Goal: Task Accomplishment & Management: Manage account settings

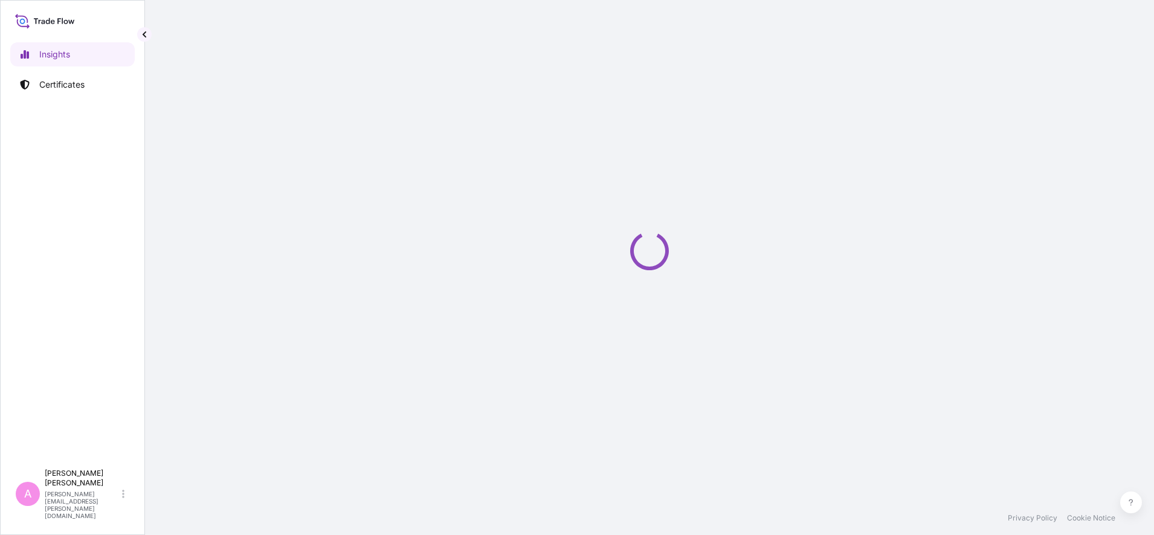
select select "2025"
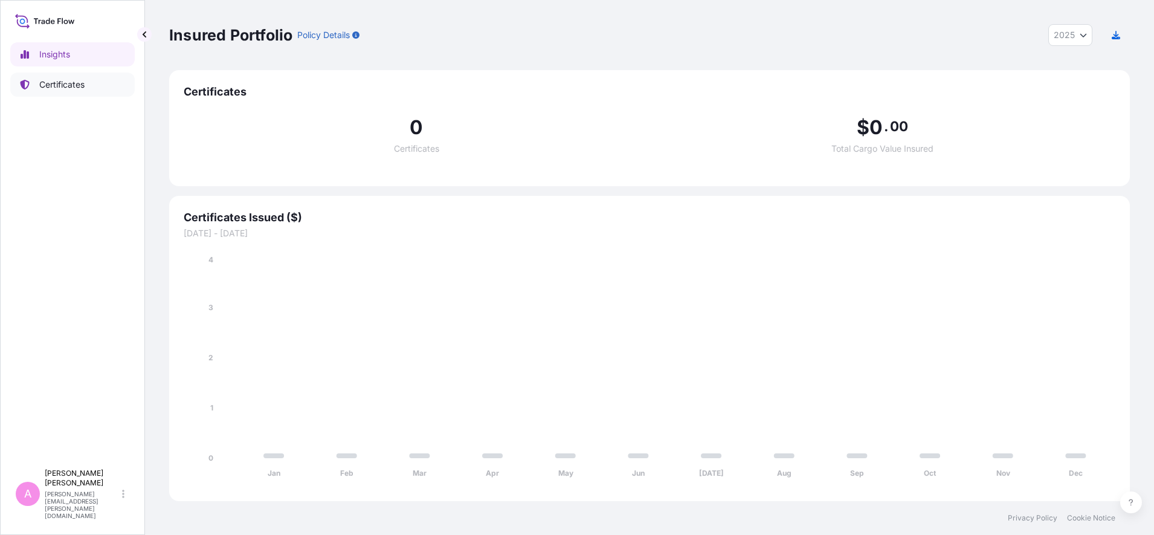
click at [86, 80] on link "Certificates" at bounding box center [72, 85] width 125 height 24
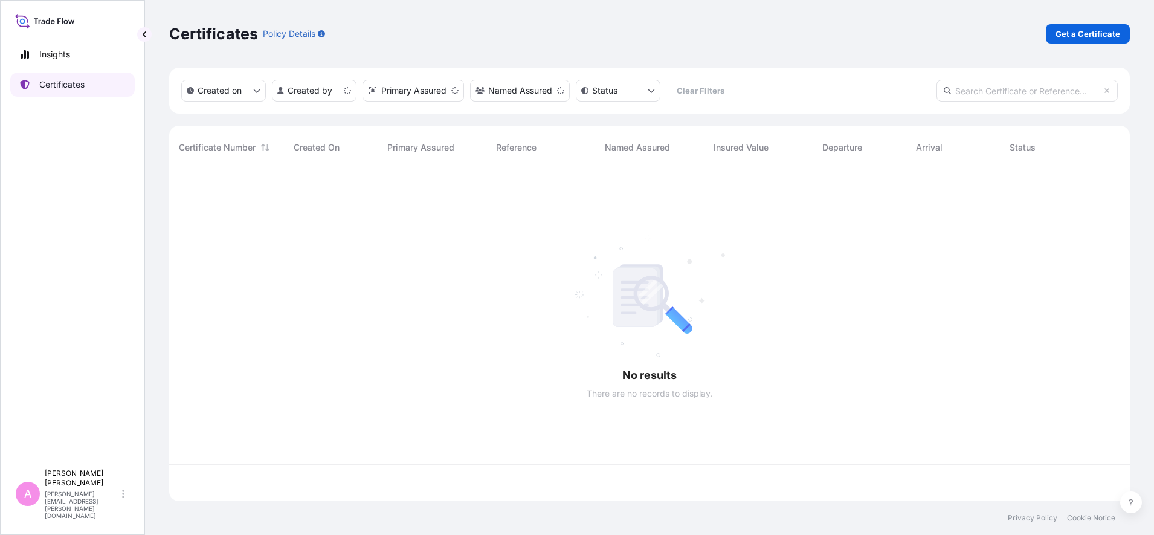
scroll to position [327, 949]
click at [998, 94] on input "text" at bounding box center [1027, 91] width 181 height 22
paste input "5013229383"
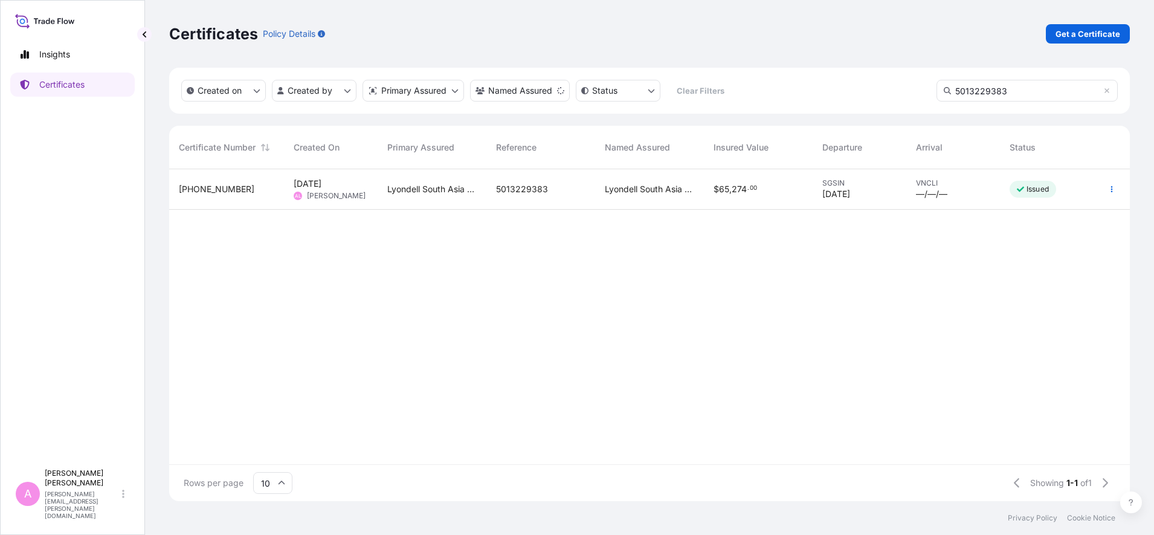
type input "5013229383"
click at [522, 192] on span "5013229383" at bounding box center [522, 189] width 52 height 12
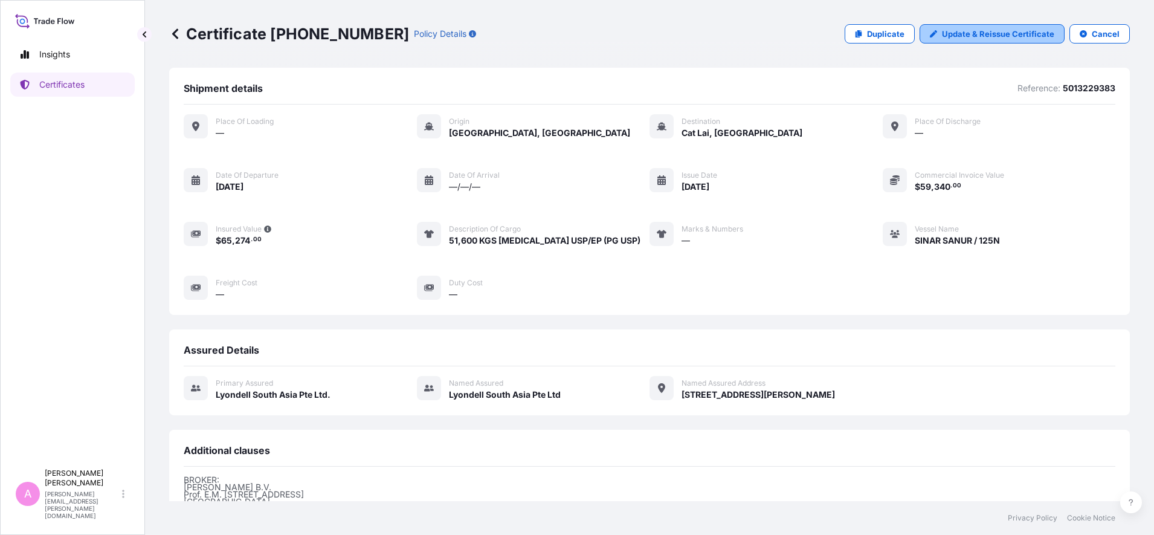
click at [962, 34] on p "Update & Reissue Certificate" at bounding box center [998, 34] width 112 height 12
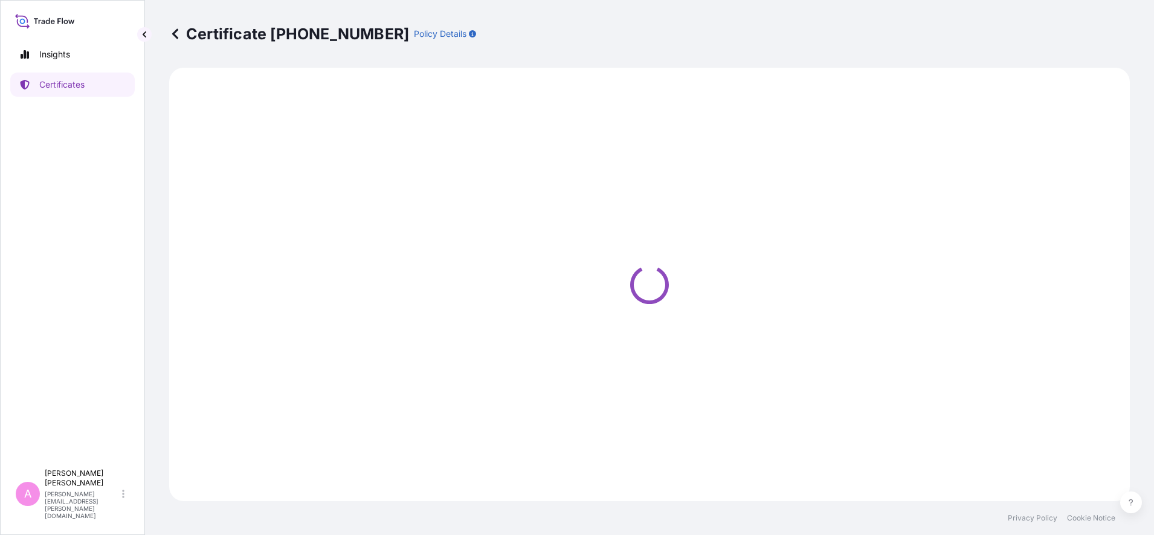
select select "Sea"
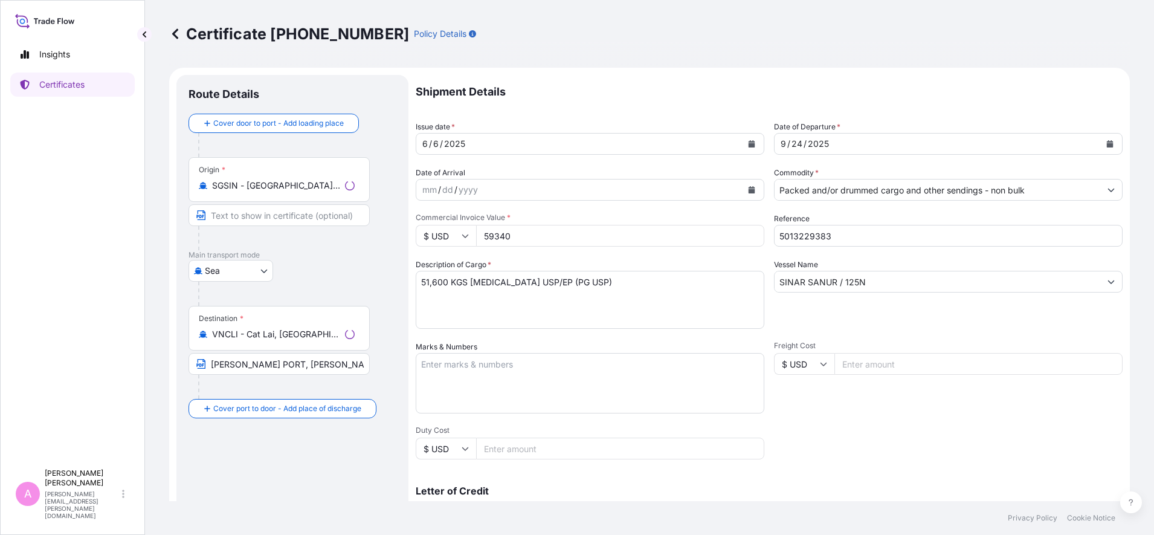
select select "32022"
click at [1101, 138] on button "Calendar" at bounding box center [1110, 143] width 19 height 19
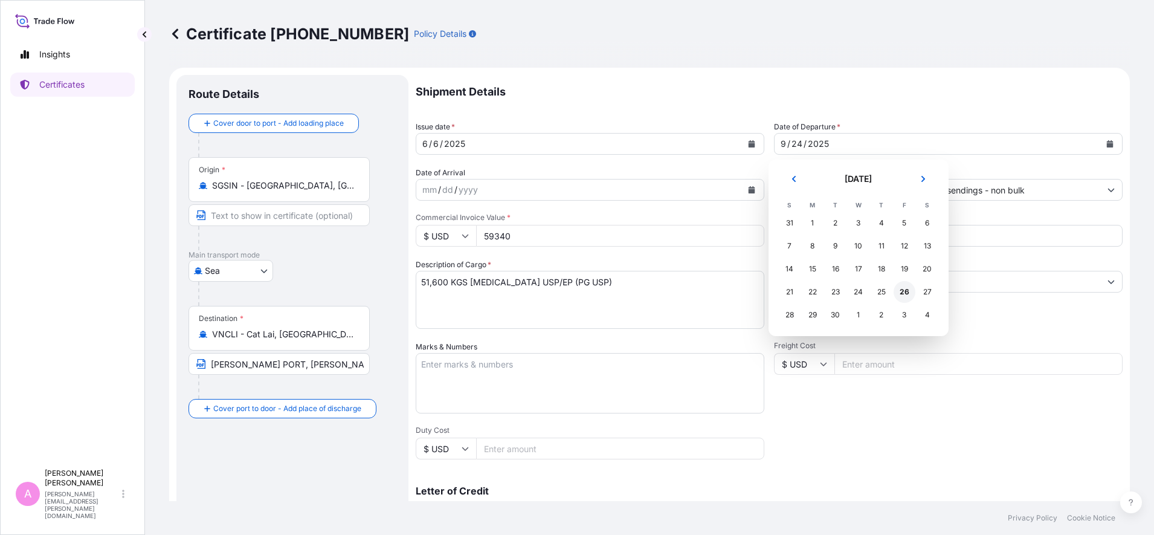
click at [902, 289] on div "26" at bounding box center [905, 292] width 22 height 22
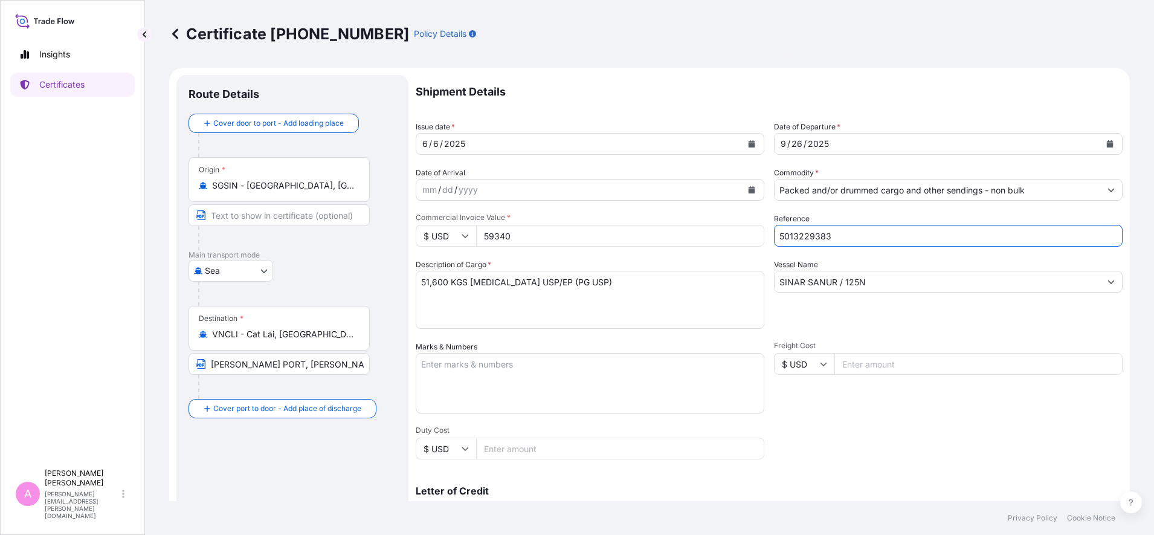
drag, startPoint x: 866, startPoint y: 239, endPoint x: 596, endPoint y: 213, distance: 271.4
click at [596, 213] on div "Shipment Details Issue date * 6 / 6 / 2025 Date of Departure * 9 / 26 / 2025 Da…" at bounding box center [769, 363] width 707 height 576
paste input "990793778"
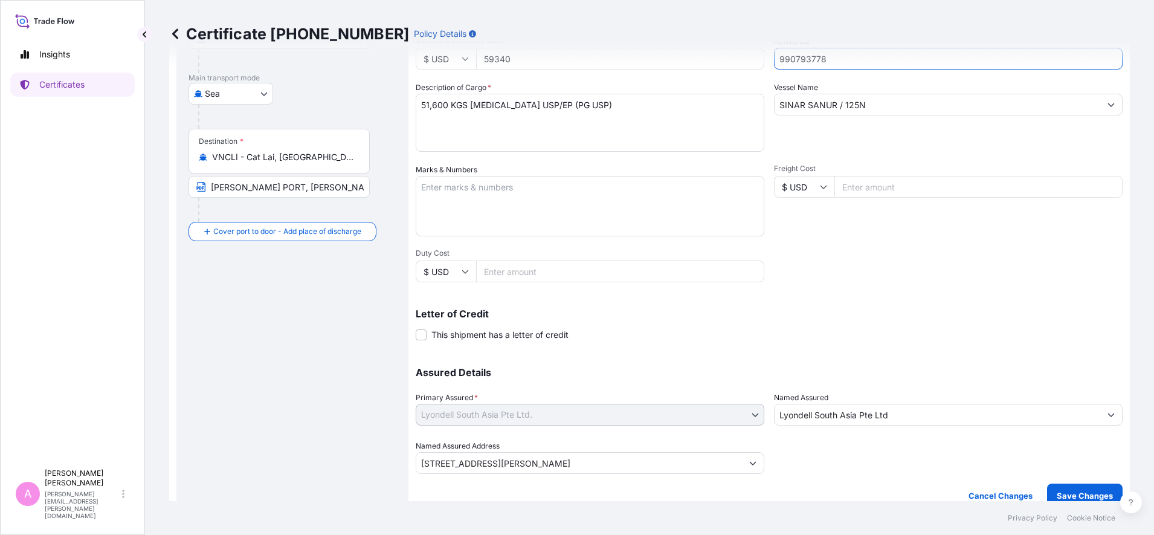
scroll to position [191, 0]
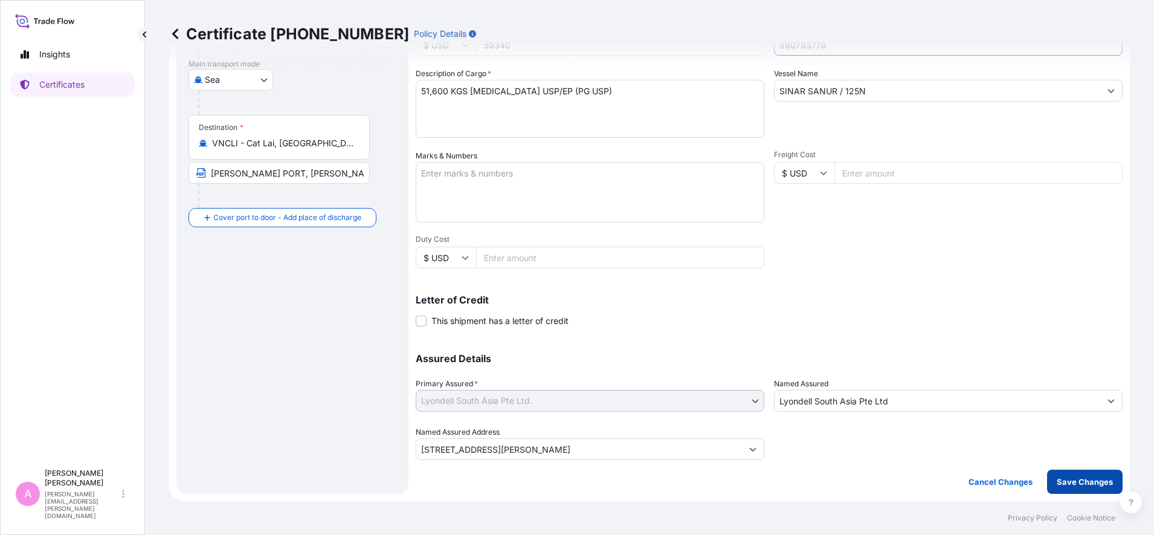
type input "990793778"
click at [1081, 482] on p "Save Changes" at bounding box center [1085, 482] width 56 height 12
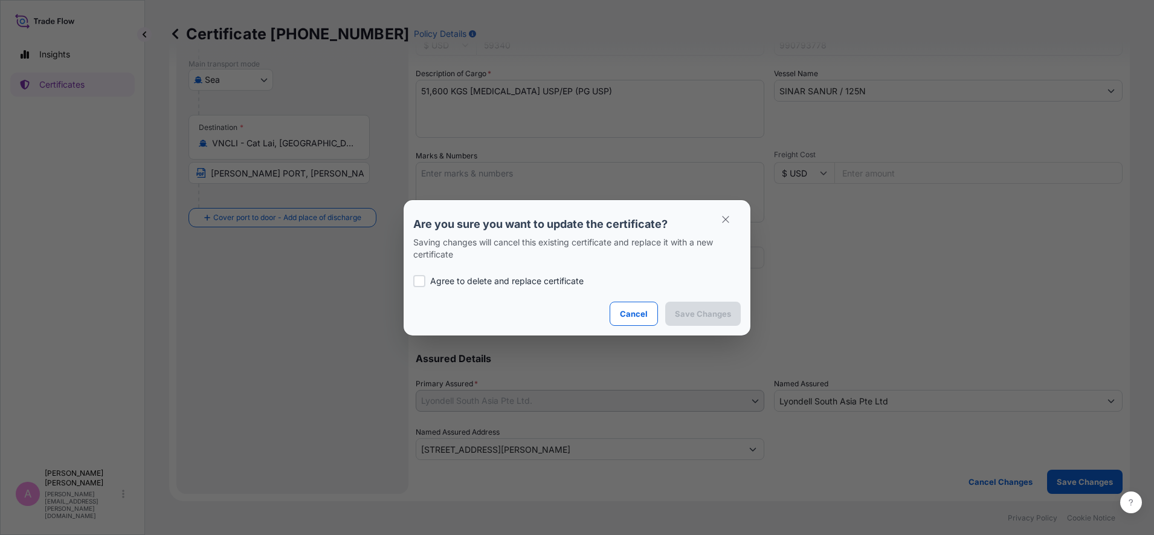
click at [482, 276] on p "Agree to delete and replace certificate" at bounding box center [507, 281] width 154 height 12
checkbox input "true"
click at [712, 322] on button "Save Changes" at bounding box center [703, 314] width 76 height 24
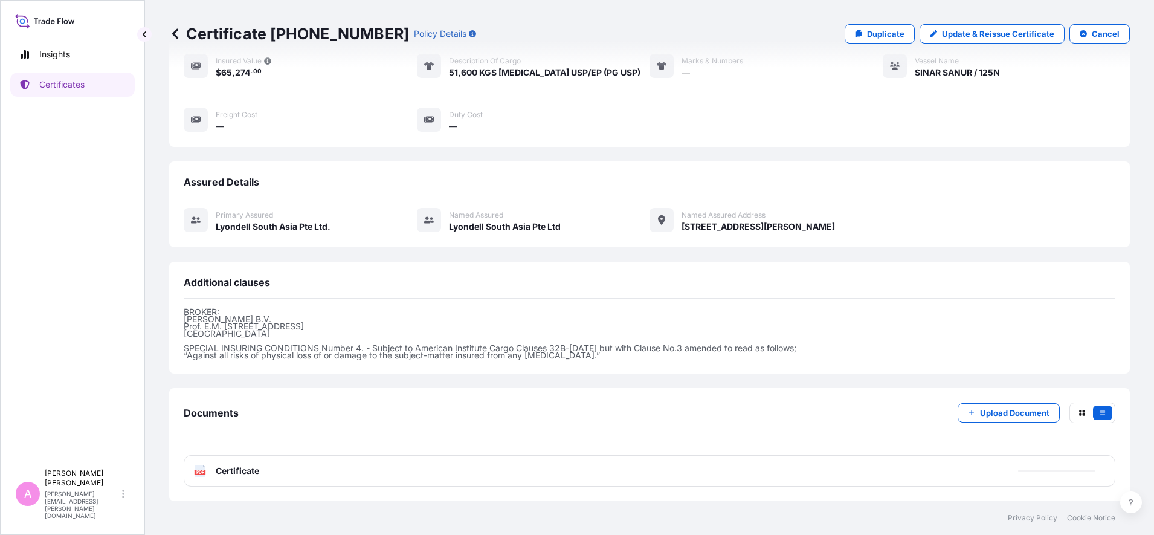
scroll to position [180, 0]
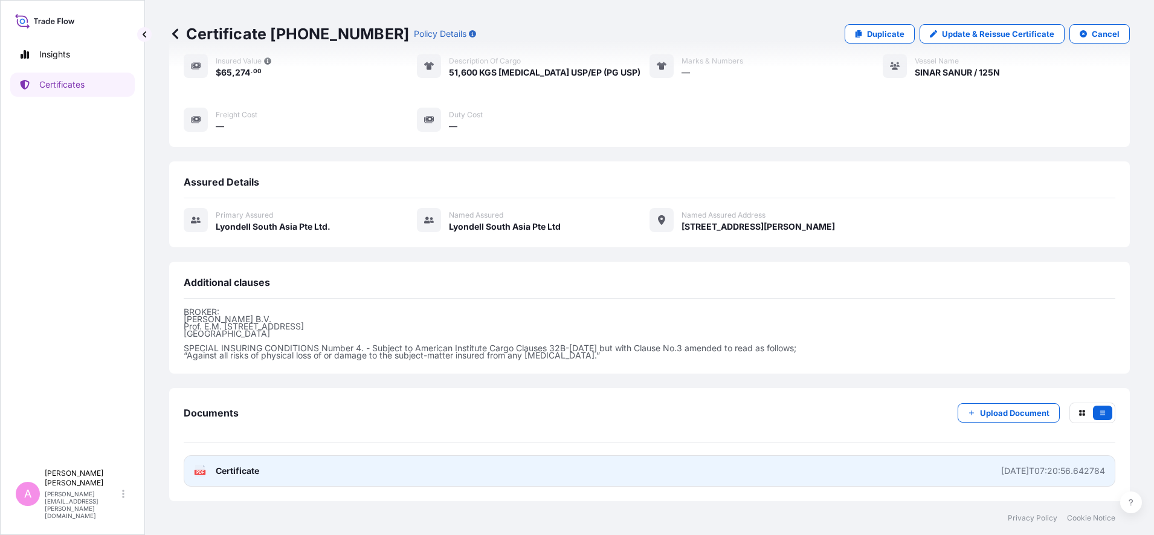
click at [226, 468] on span "Certificate" at bounding box center [238, 471] width 44 height 12
